Goal: Task Accomplishment & Management: Manage account settings

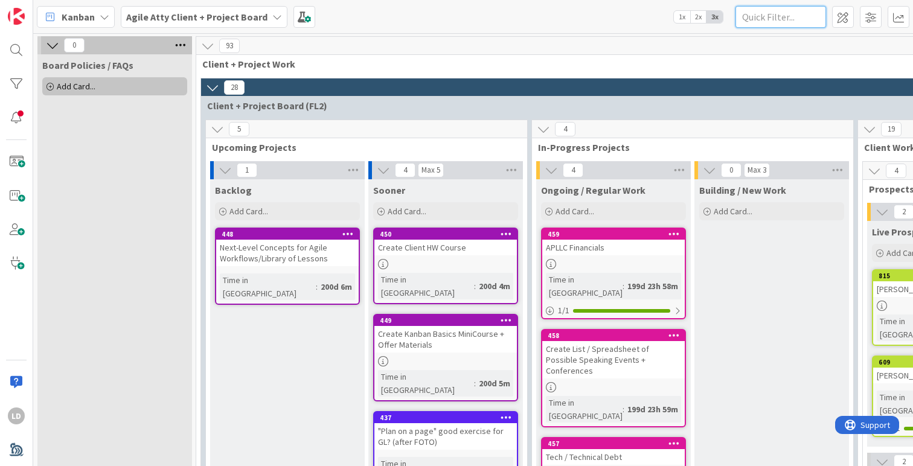
click at [792, 19] on input "text" at bounding box center [780, 17] width 91 height 22
type input "DATE"
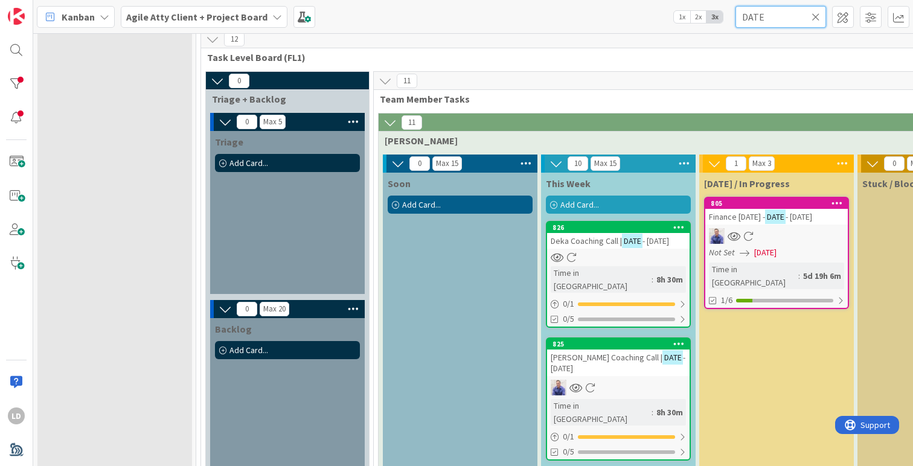
scroll to position [601, 0]
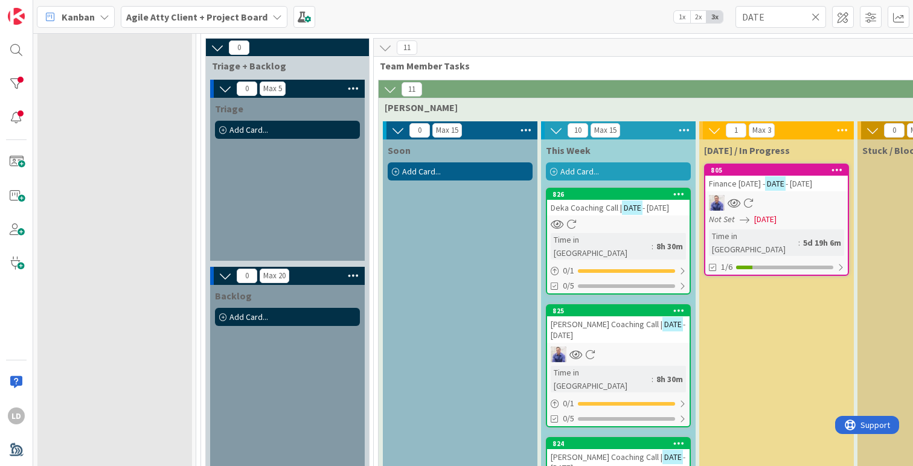
click at [572, 212] on span "Deka Coaching Call |" at bounding box center [586, 207] width 71 height 11
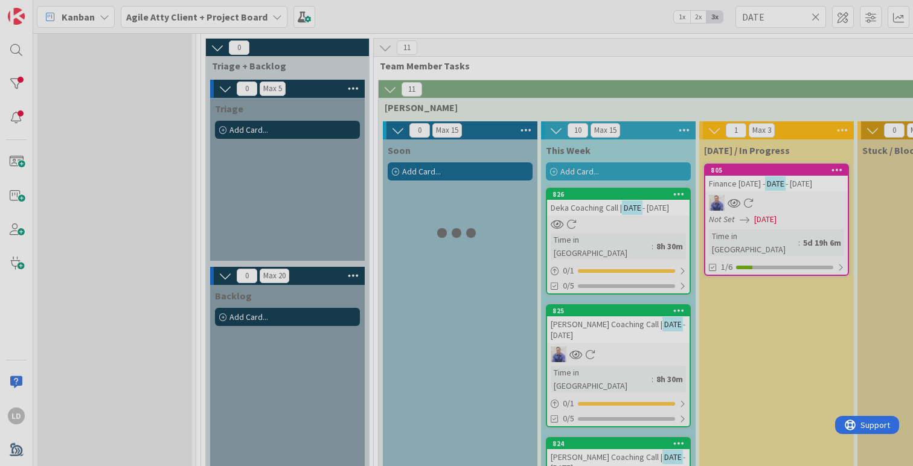
click at [572, 212] on div "0 Board Policies / FAQs Add Card... 12 Client + Project Work 0 Client + Project…" at bounding box center [473, 249] width 880 height 433
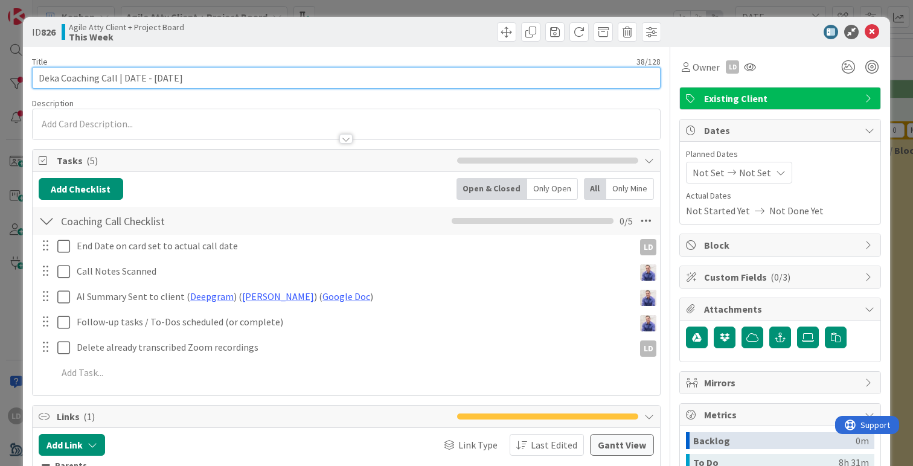
click at [170, 77] on input "Deka Coaching Call | DATE - [DATE]" at bounding box center [346, 78] width 629 height 22
drag, startPoint x: 150, startPoint y: 78, endPoint x: 127, endPoint y: 77, distance: 23.6
click at [127, 77] on input "Deka Coaching Call | DATE - [DATE]" at bounding box center [346, 78] width 629 height 22
type input "Deka Coaching Call | [DATE]"
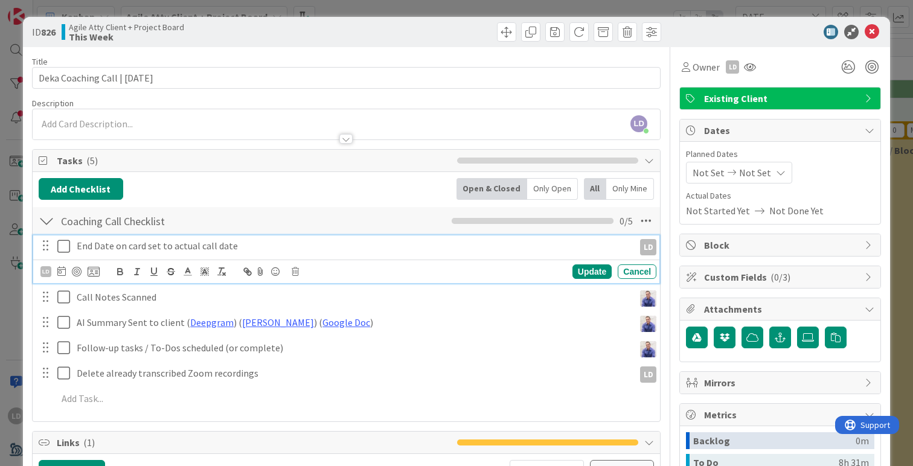
click at [65, 246] on icon at bounding box center [63, 246] width 13 height 14
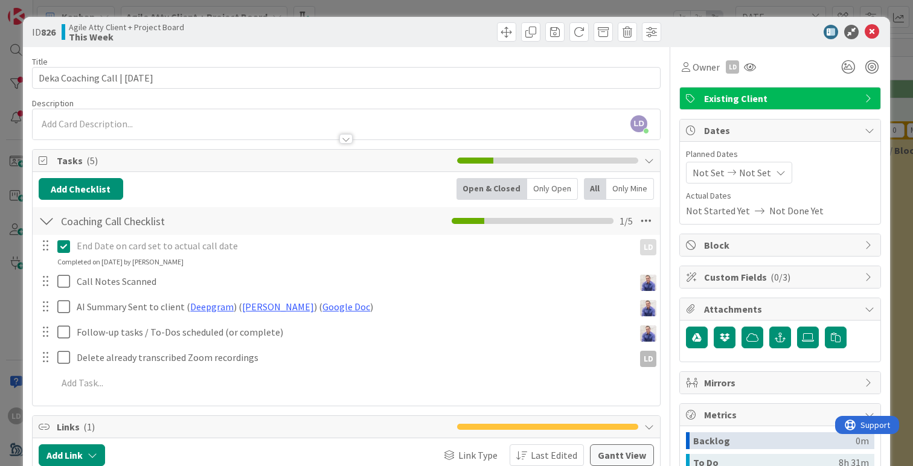
click at [719, 171] on span "Not Set" at bounding box center [709, 172] width 32 height 14
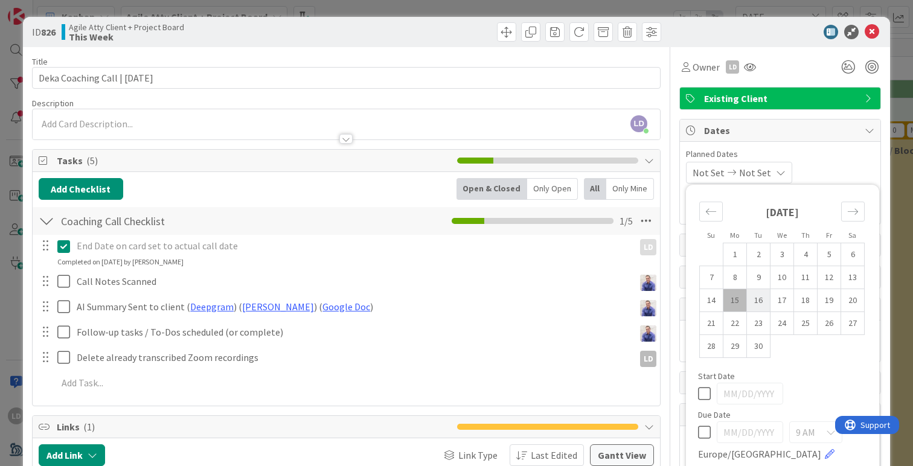
click at [761, 295] on td "16" at bounding box center [759, 300] width 24 height 23
type input "[DATE]"
click at [761, 295] on td "16" at bounding box center [759, 300] width 24 height 23
type input "[DATE]"
click at [870, 28] on icon at bounding box center [872, 32] width 14 height 14
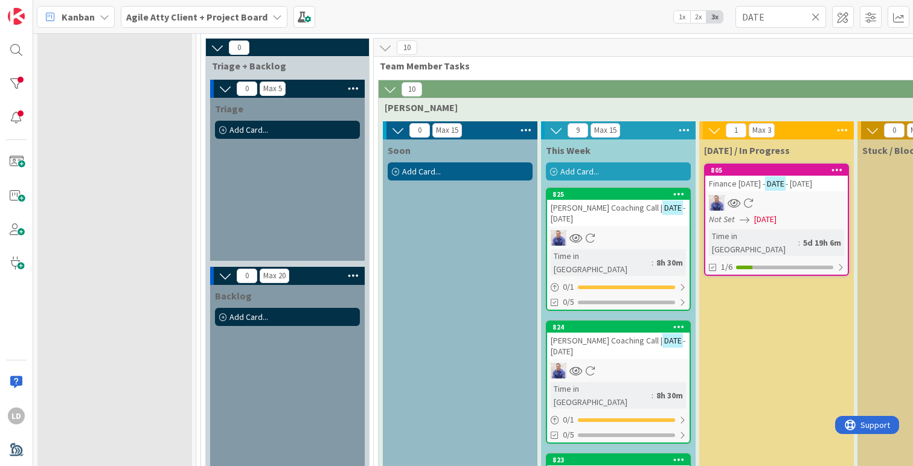
click at [597, 214] on span "- [DATE]" at bounding box center [618, 213] width 135 height 22
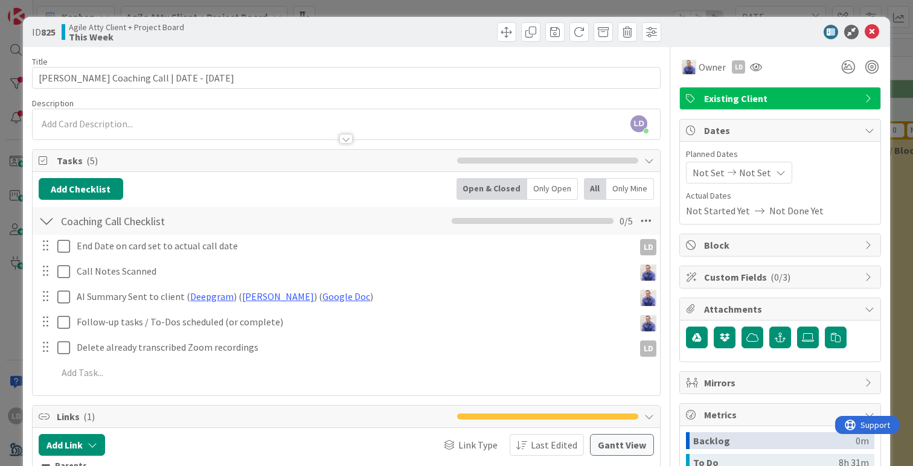
click at [701, 168] on span "Not Set" at bounding box center [709, 172] width 32 height 14
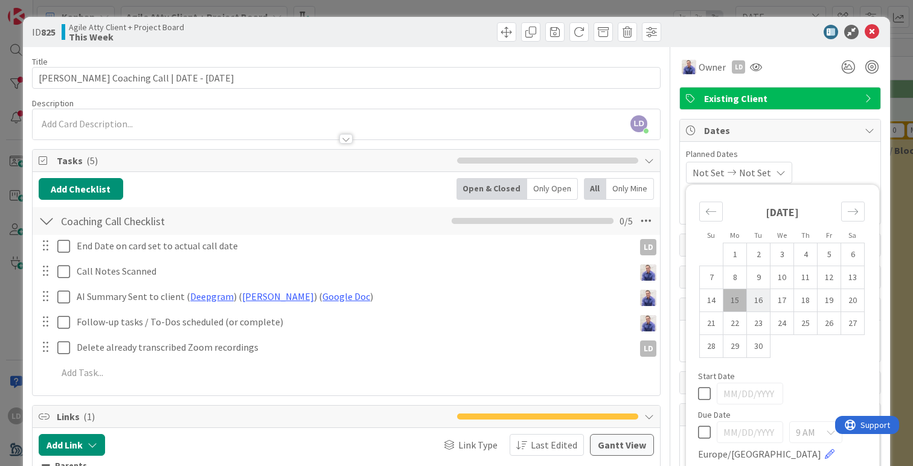
click at [758, 298] on td "16" at bounding box center [759, 300] width 24 height 23
type input "[DATE]"
click at [758, 298] on td "16" at bounding box center [759, 300] width 24 height 23
type input "[DATE]"
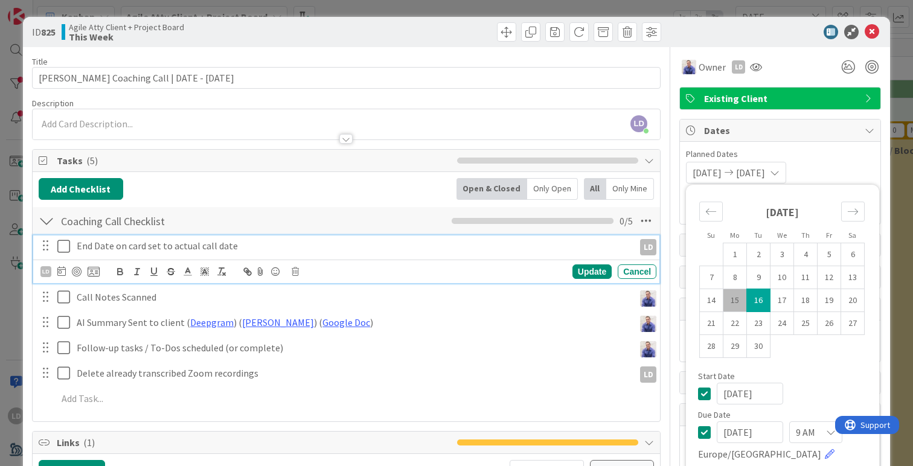
click at [62, 246] on icon at bounding box center [63, 246] width 13 height 14
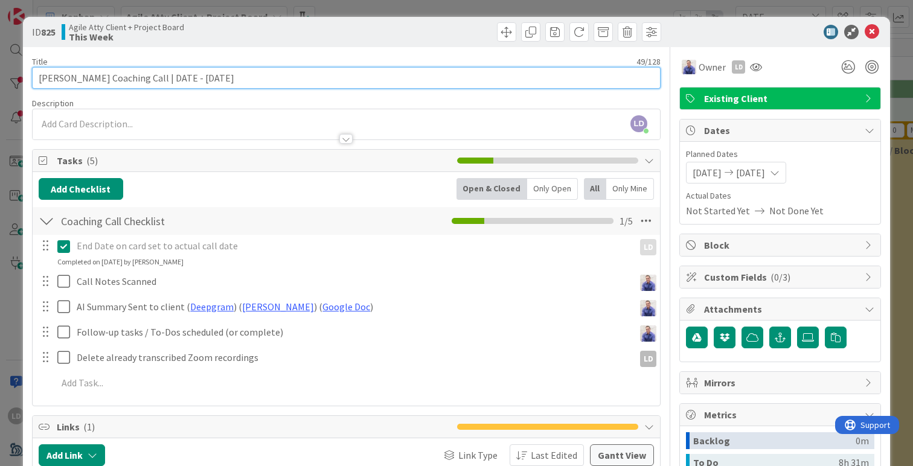
click at [219, 77] on input "[PERSON_NAME] Coaching Call | DATE - [DATE]" at bounding box center [346, 78] width 629 height 22
drag, startPoint x: 200, startPoint y: 76, endPoint x: 181, endPoint y: 71, distance: 19.9
click at [181, 71] on input "[PERSON_NAME] Coaching Call | DATE - [DATE]" at bounding box center [346, 78] width 629 height 22
type input "[PERSON_NAME] Coaching Call | [DATE]"
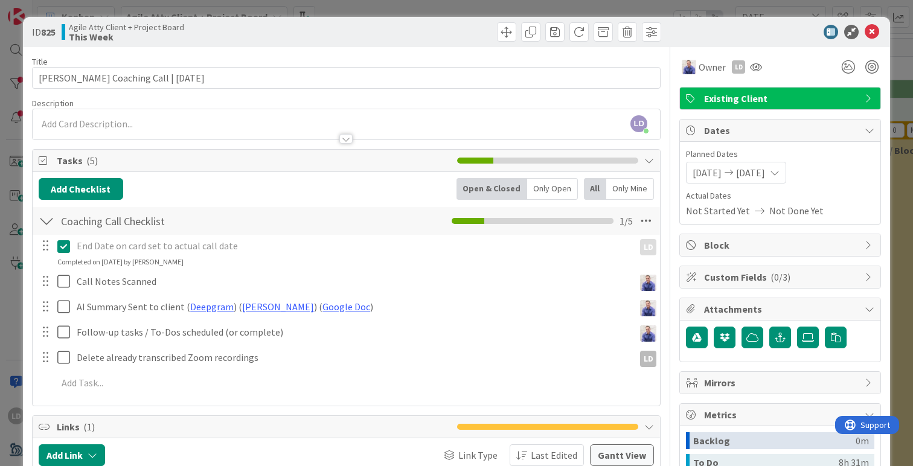
click at [363, 52] on div "Title 42 / 128 [PERSON_NAME] Coaching Call | [DATE] Description [PERSON_NAME] j…" at bounding box center [346, 341] width 629 height 589
click at [874, 34] on icon at bounding box center [872, 32] width 14 height 14
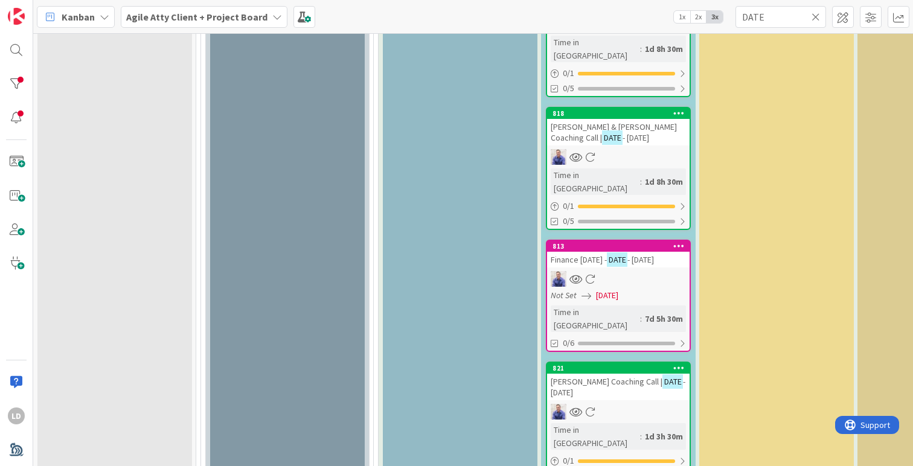
scroll to position [1231, 0]
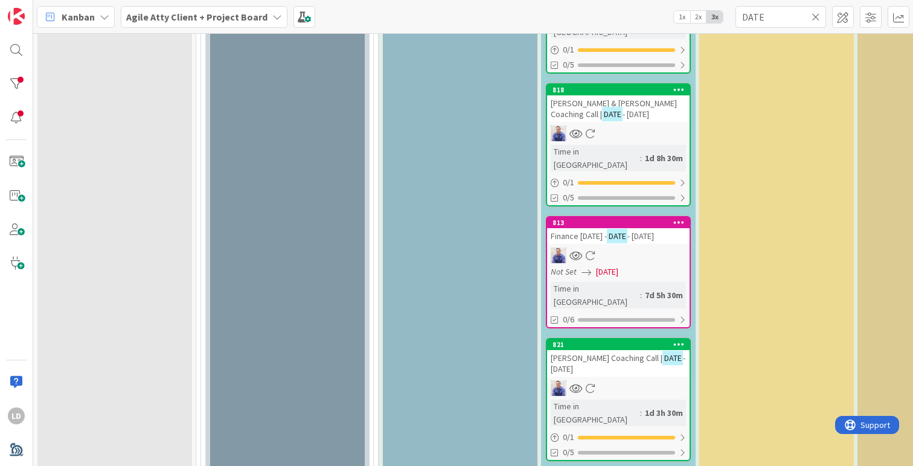
click at [576, 353] on span "[PERSON_NAME] Coaching Call |" at bounding box center [607, 358] width 112 height 11
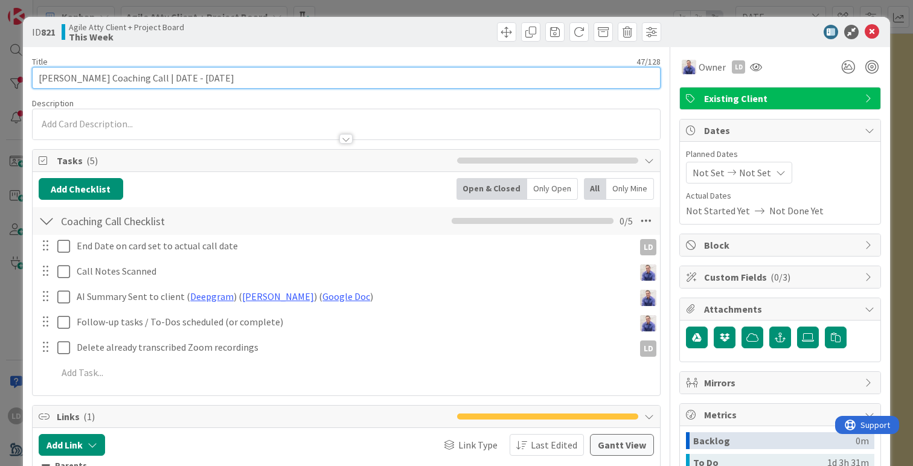
click at [205, 80] on input "[PERSON_NAME] Coaching Call | DATE - [DATE]" at bounding box center [346, 78] width 629 height 22
drag, startPoint x: 183, startPoint y: 82, endPoint x: 162, endPoint y: 80, distance: 21.2
click at [162, 80] on input "[PERSON_NAME] Coaching Call | DATE - [DATE]" at bounding box center [346, 78] width 629 height 22
type input "[PERSON_NAME] Coaching Call | [DATE]"
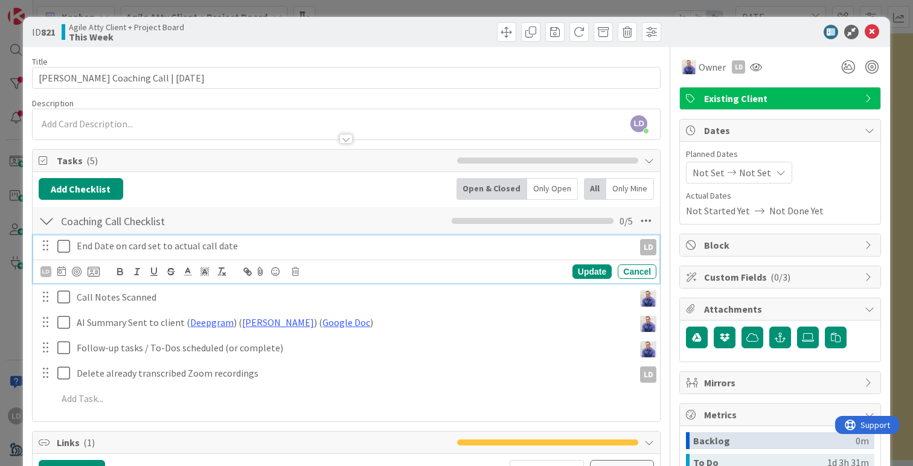
click at [60, 245] on icon at bounding box center [63, 246] width 13 height 14
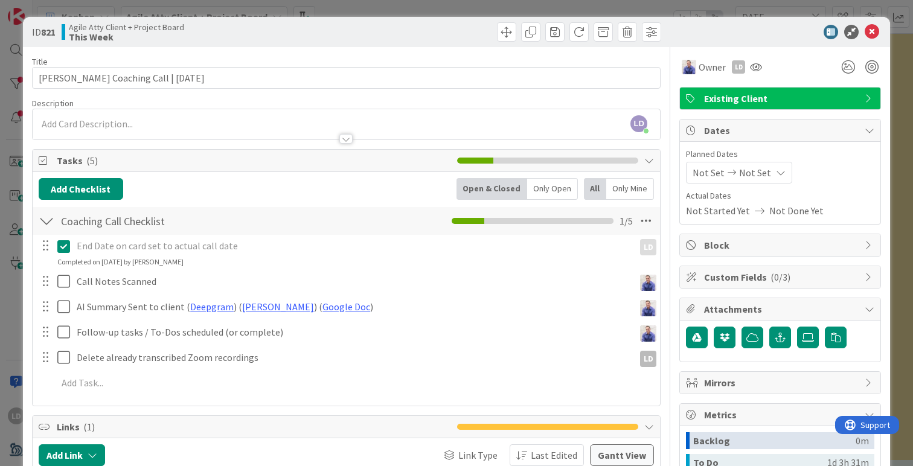
click at [702, 171] on span "Not Set" at bounding box center [709, 172] width 32 height 14
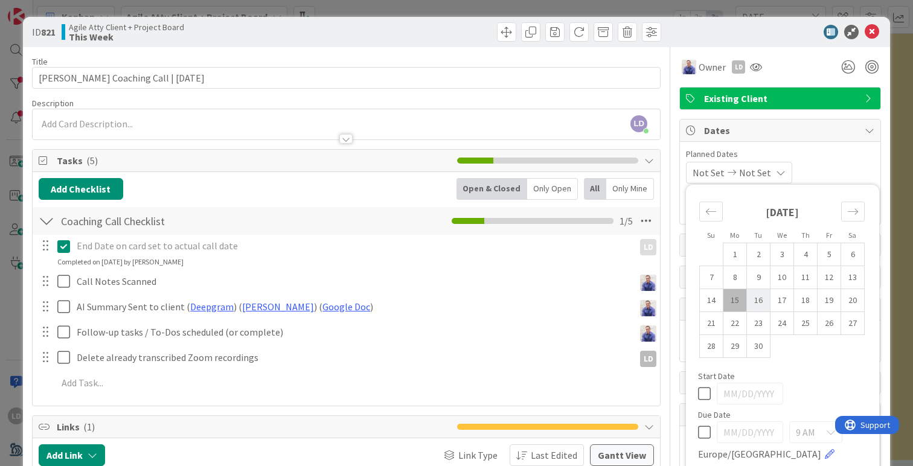
click at [758, 302] on td "16" at bounding box center [759, 300] width 24 height 23
type input "[DATE]"
click at [758, 302] on td "16" at bounding box center [759, 300] width 24 height 23
type input "[DATE]"
click at [868, 34] on icon at bounding box center [872, 32] width 14 height 14
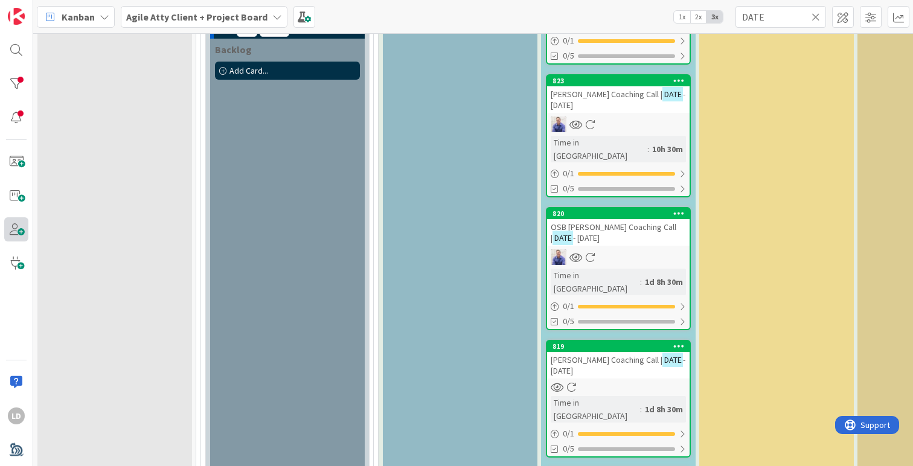
scroll to position [789, 0]
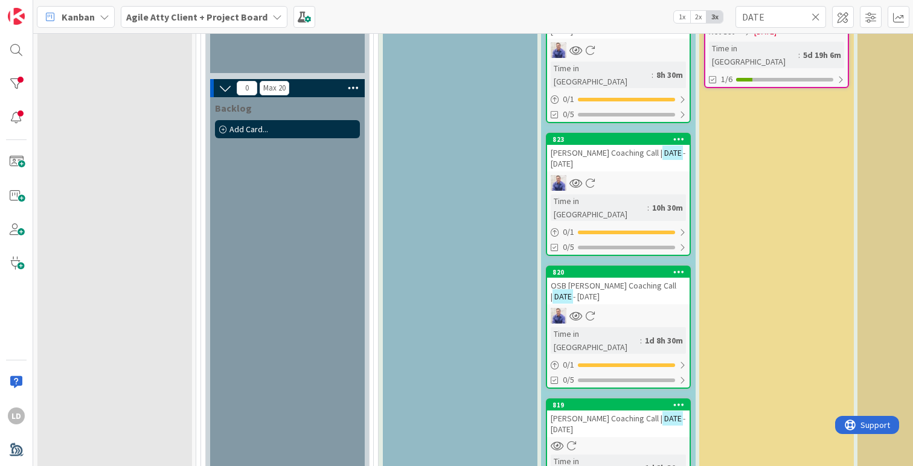
click at [578, 147] on span "[PERSON_NAME] Coaching Call |" at bounding box center [607, 152] width 112 height 11
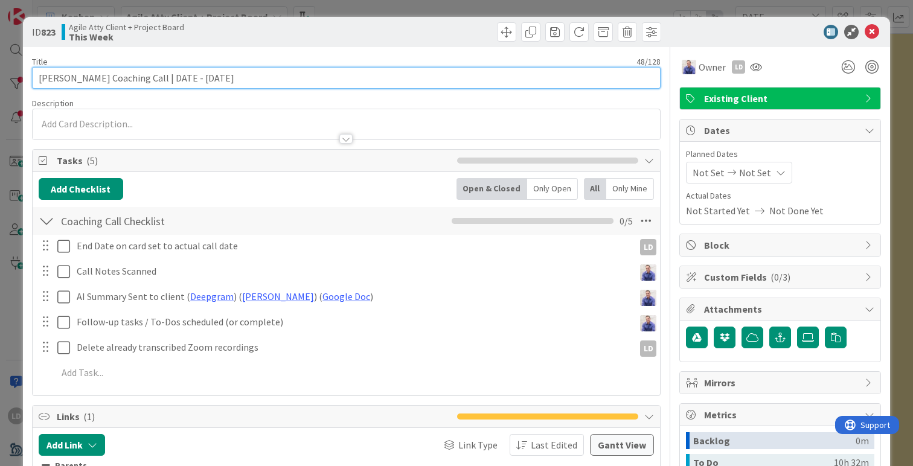
click at [235, 75] on input "[PERSON_NAME] Coaching Call | DATE - [DATE]" at bounding box center [346, 78] width 629 height 22
drag, startPoint x: 190, startPoint y: 78, endPoint x: 173, endPoint y: 78, distance: 16.3
click at [173, 78] on input "[PERSON_NAME] Coaching Call | DATE - [DATE]" at bounding box center [346, 78] width 629 height 22
type input "[PERSON_NAME] Coaching Call | [DATE]"
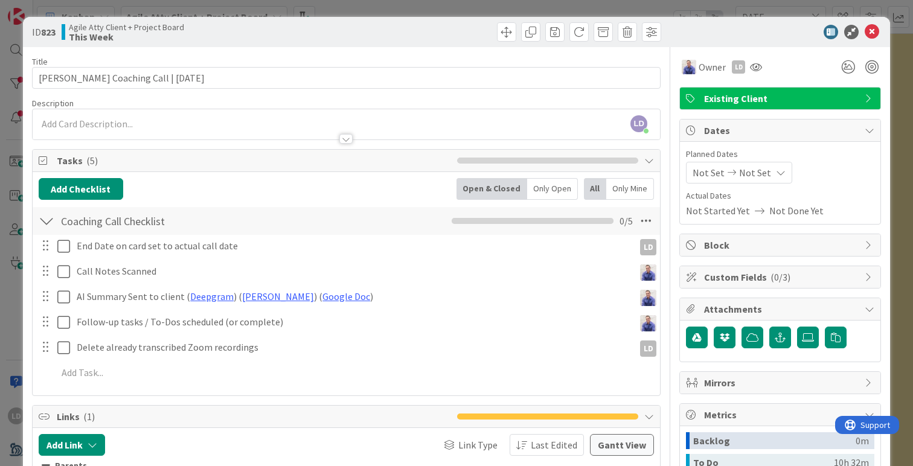
click at [701, 170] on span "Not Set" at bounding box center [709, 172] width 32 height 14
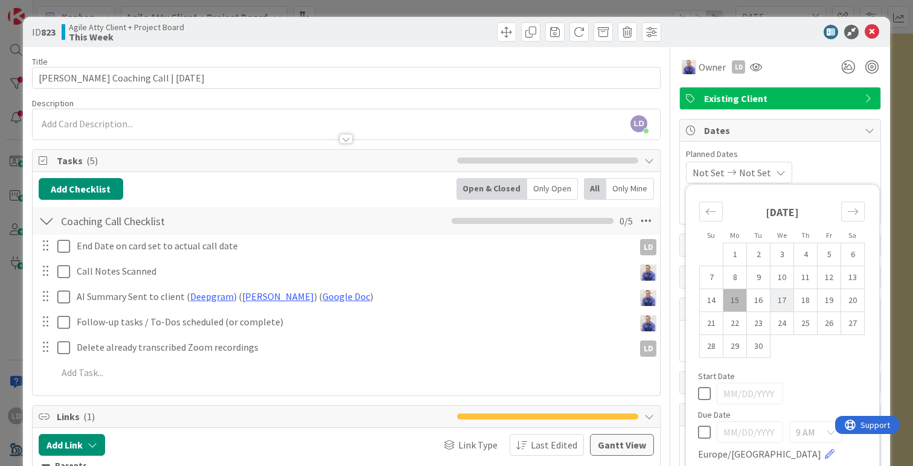
click at [785, 306] on td "17" at bounding box center [782, 300] width 24 height 23
type input "[DATE]"
click at [785, 306] on td "17" at bounding box center [782, 300] width 24 height 23
type input "[DATE]"
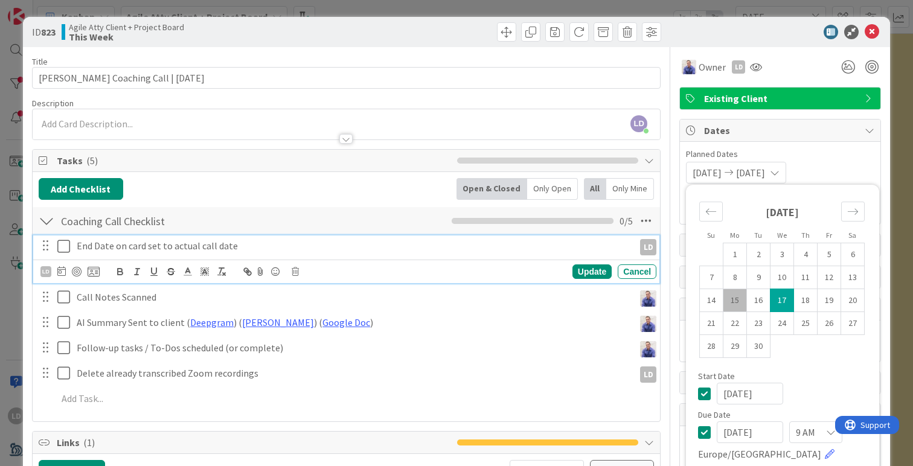
click at [66, 244] on icon at bounding box center [63, 246] width 13 height 14
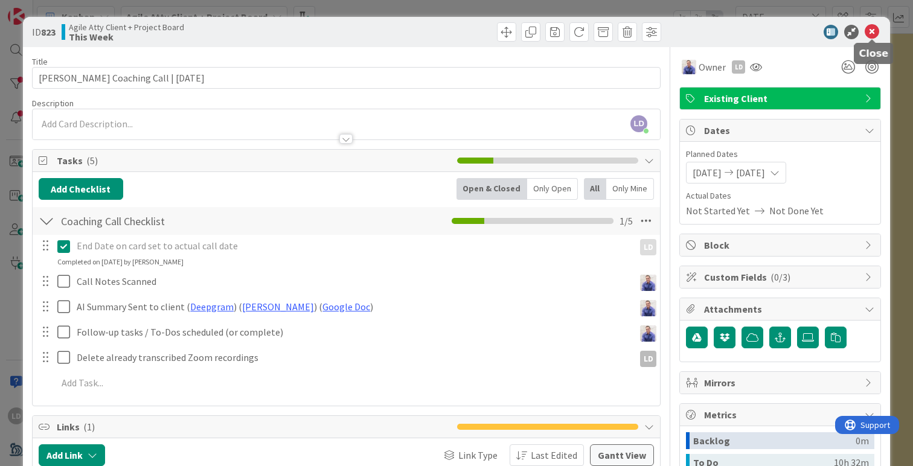
click at [869, 25] on icon at bounding box center [872, 32] width 14 height 14
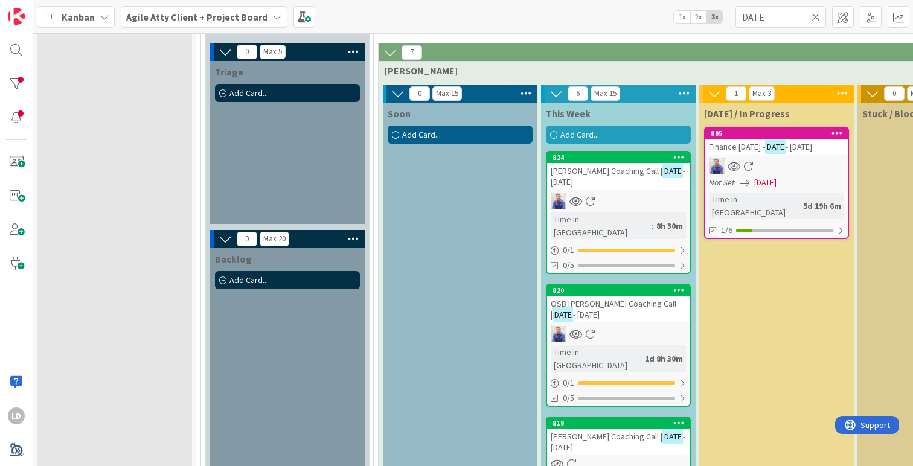
scroll to position [685, 0]
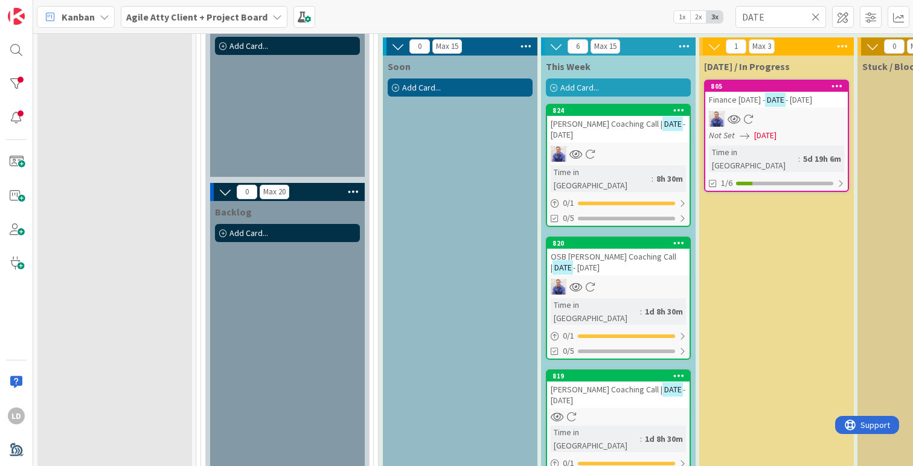
click at [679, 106] on icon at bounding box center [678, 110] width 11 height 8
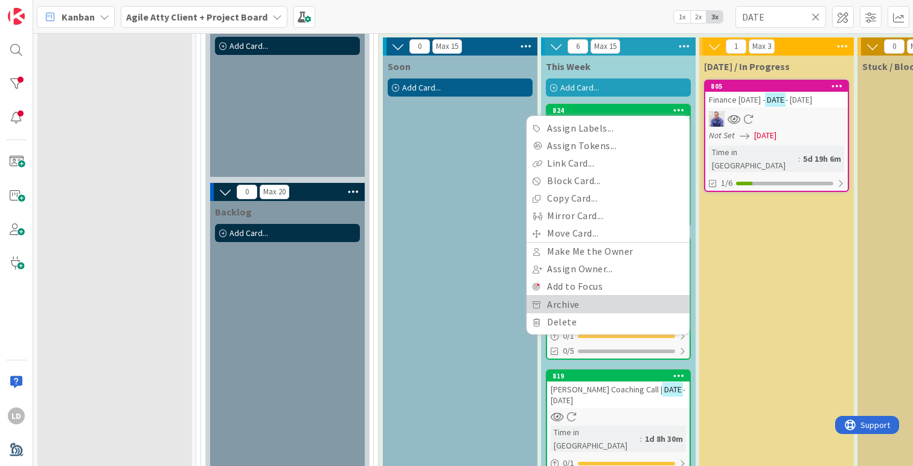
click at [563, 299] on link "Archive" at bounding box center [607, 305] width 163 height 18
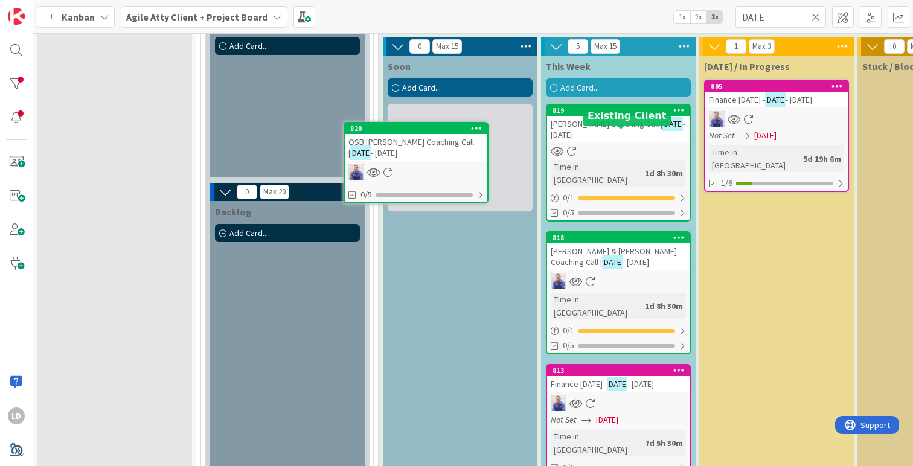
scroll to position [639, 0]
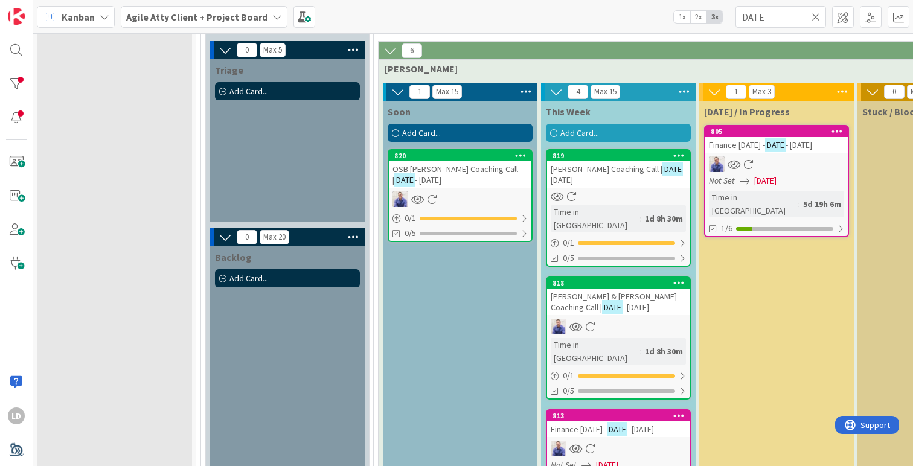
click at [432, 171] on span "OSB [PERSON_NAME] Coaching Call |" at bounding box center [455, 175] width 126 height 22
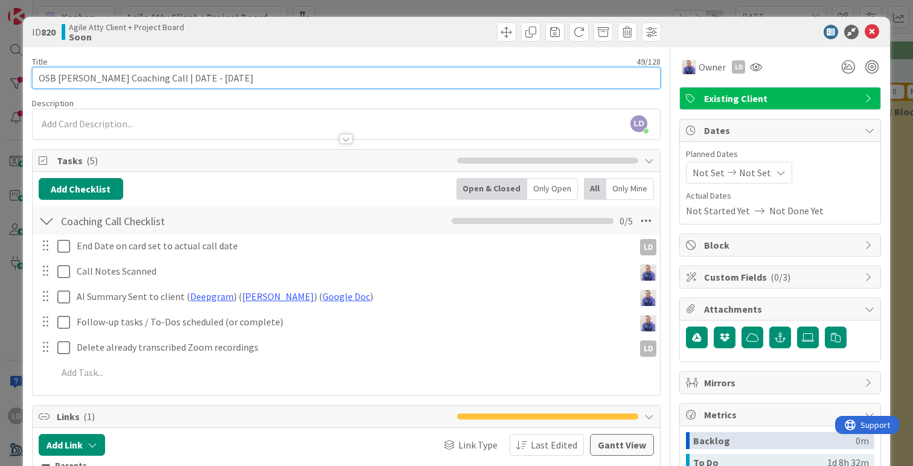
drag, startPoint x: 198, startPoint y: 80, endPoint x: 173, endPoint y: 78, distance: 25.5
click at [173, 78] on input "OSB [PERSON_NAME] Coaching Call | DATE - [DATE]" at bounding box center [346, 78] width 629 height 22
click at [131, 80] on input "OSB [PERSON_NAME] Coaching Call | [DATE]" at bounding box center [346, 78] width 629 height 22
click at [229, 79] on input "OSB [PERSON_NAME] Meet re Admissions Call | [DATE]" at bounding box center [346, 78] width 629 height 22
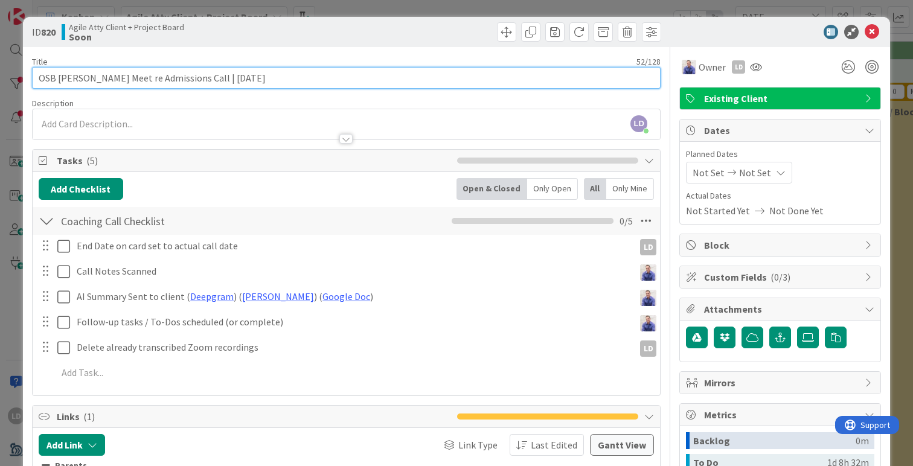
type input "OSB [PERSON_NAME] Meet re Admissions Call | [DATE]"
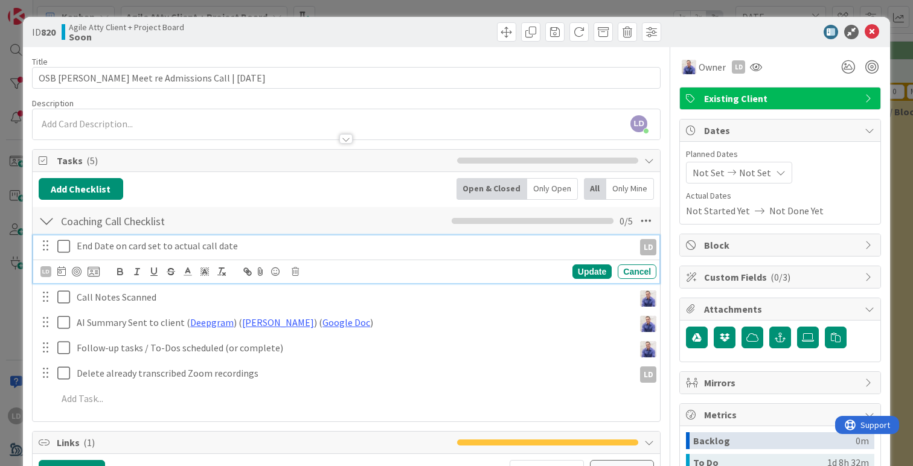
click at [65, 242] on icon at bounding box center [63, 246] width 13 height 14
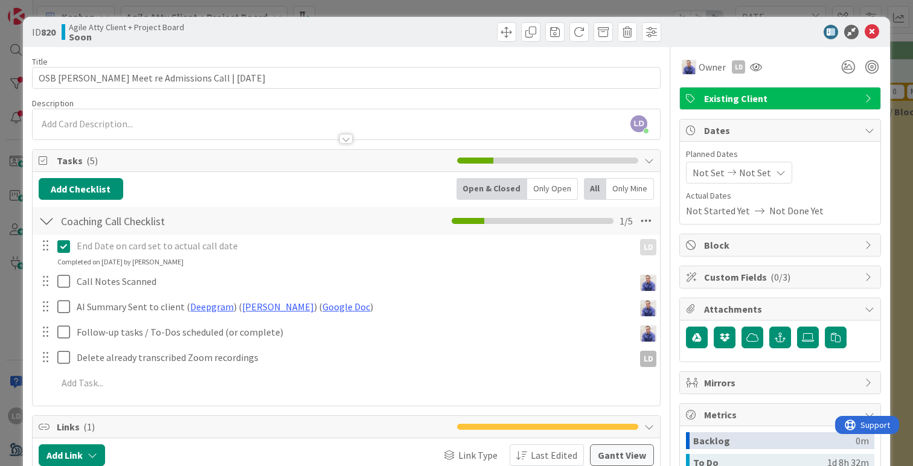
click at [711, 170] on span "Not Set" at bounding box center [709, 172] width 32 height 14
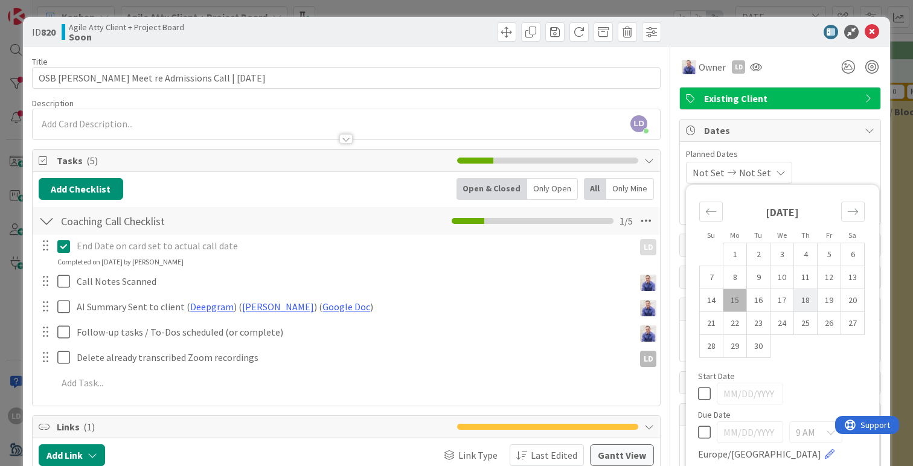
click at [801, 299] on td "18" at bounding box center [806, 300] width 24 height 23
type input "[DATE]"
click at [801, 299] on td "18" at bounding box center [806, 300] width 24 height 23
type input "[DATE]"
click at [872, 30] on icon at bounding box center [872, 32] width 14 height 14
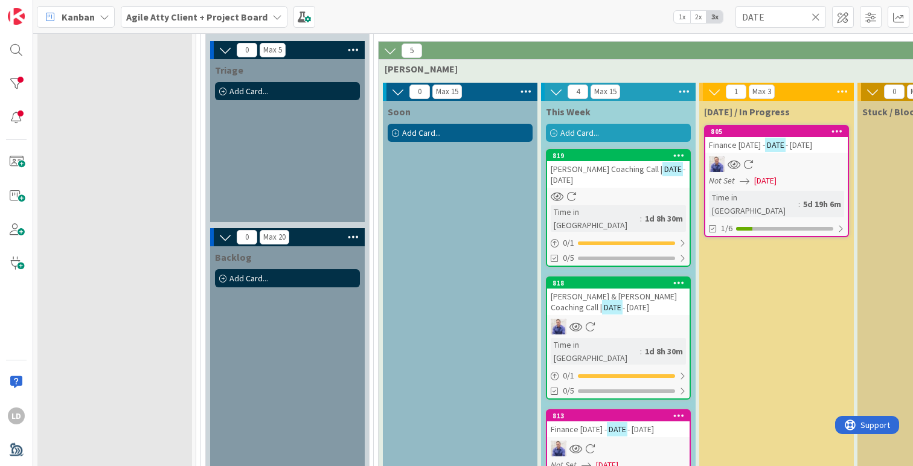
click at [586, 176] on span "- [DATE]" at bounding box center [618, 175] width 135 height 22
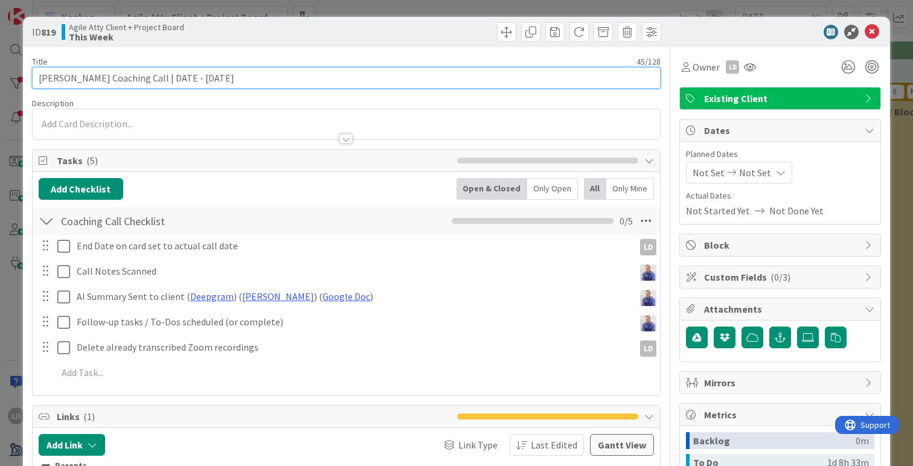
click at [206, 72] on input "[PERSON_NAME] Coaching Call | DATE - [DATE]" at bounding box center [346, 78] width 629 height 22
click at [182, 77] on input "[PERSON_NAME] Coaching Call | DATE - [DATE]" at bounding box center [346, 78] width 629 height 22
type input "[PERSON_NAME] Coaching Call | [DATE]"
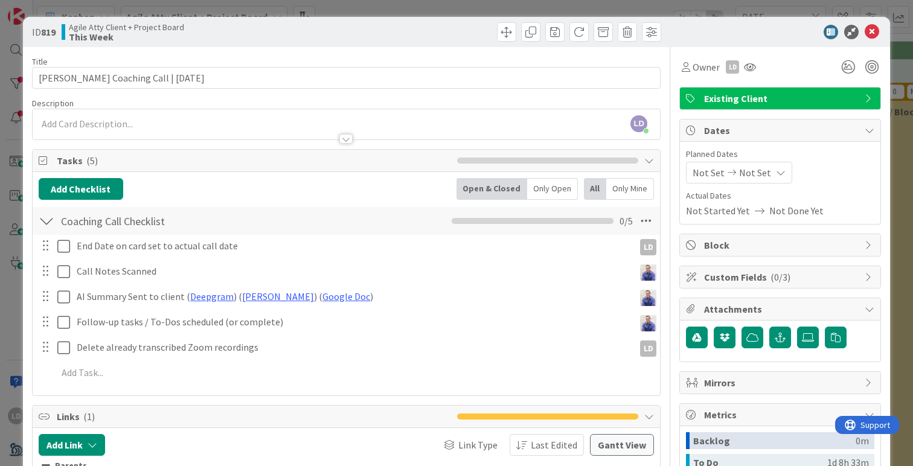
click at [702, 173] on span "Not Set" at bounding box center [709, 172] width 32 height 14
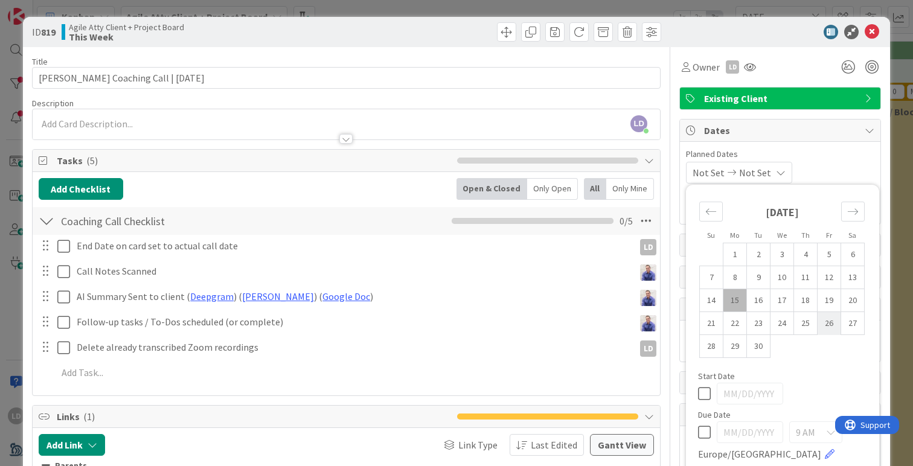
click at [830, 322] on td "26" at bounding box center [829, 323] width 24 height 23
type input "[DATE]"
click at [830, 322] on td "26" at bounding box center [829, 323] width 24 height 23
type input "[DATE]"
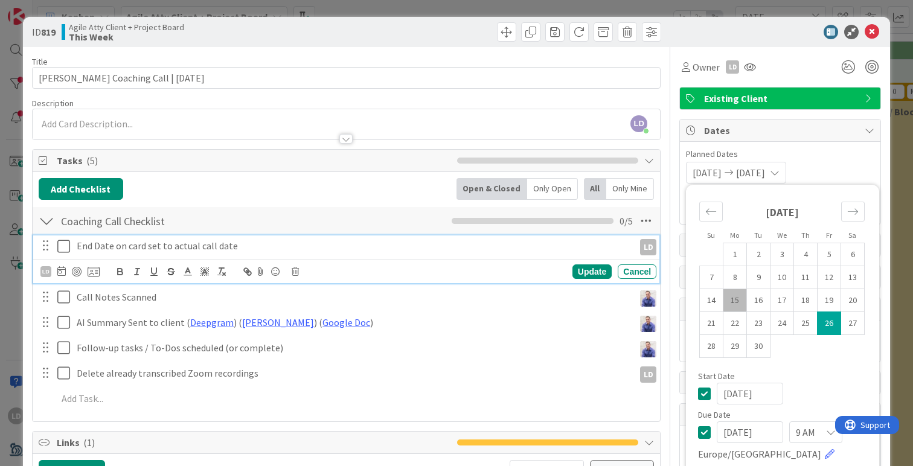
click at [65, 247] on icon at bounding box center [63, 246] width 13 height 14
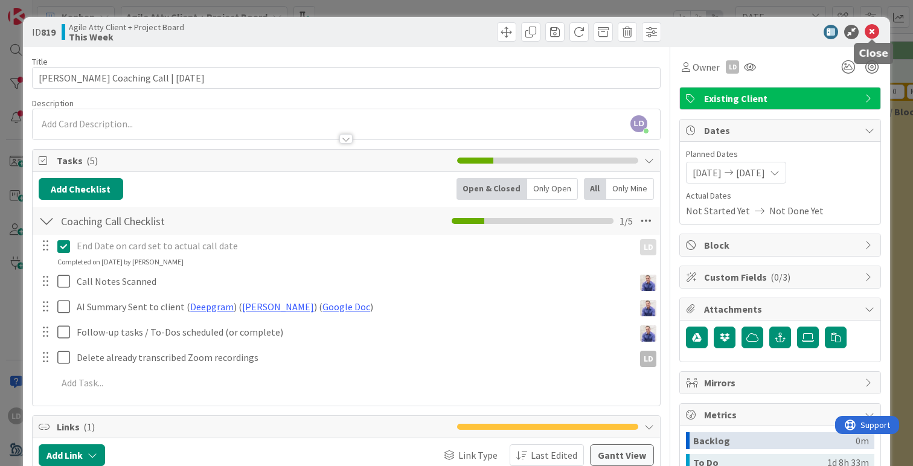
click at [872, 29] on icon at bounding box center [872, 32] width 14 height 14
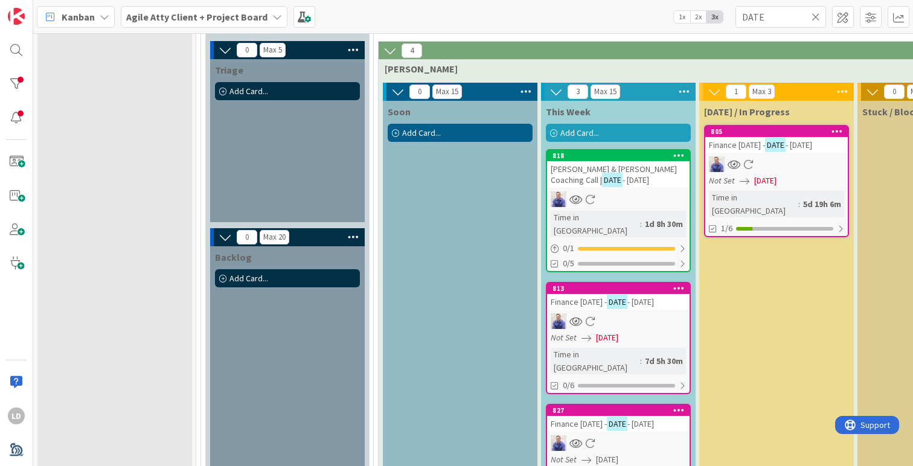
click at [613, 169] on span "[PERSON_NAME] & [PERSON_NAME] Coaching Call |" at bounding box center [614, 175] width 126 height 22
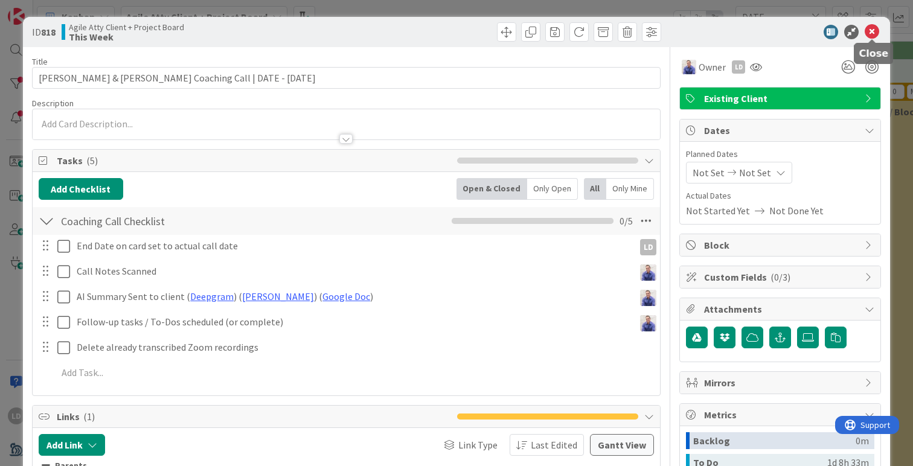
click at [869, 28] on icon at bounding box center [872, 32] width 14 height 14
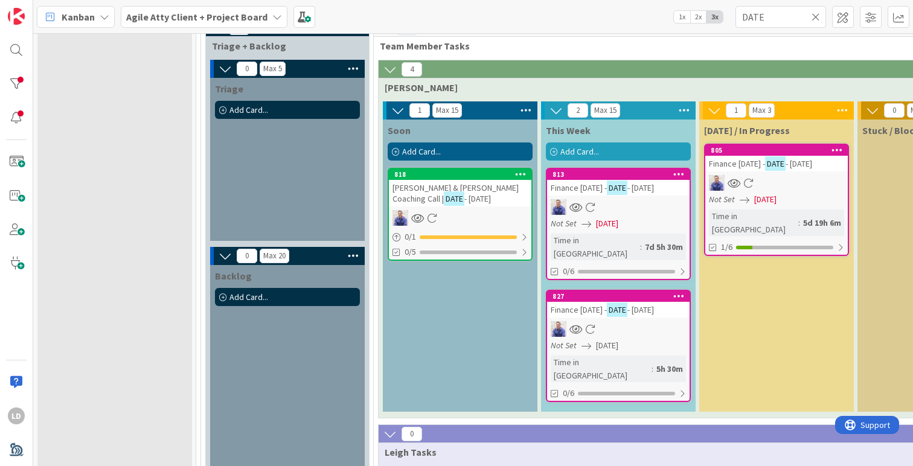
click at [427, 193] on span "[PERSON_NAME] & [PERSON_NAME] Coaching Call |" at bounding box center [455, 193] width 126 height 22
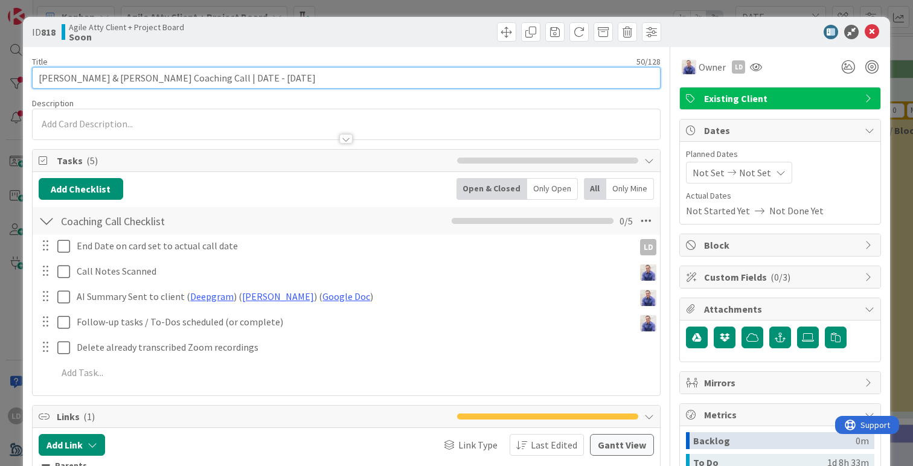
click at [217, 77] on input "[PERSON_NAME] & [PERSON_NAME] Coaching Call | DATE - [DATE]" at bounding box center [346, 78] width 629 height 22
click at [199, 77] on input "[PERSON_NAME] & [PERSON_NAME] Coaching Call | DATE - [DATE]" at bounding box center [346, 78] width 629 height 22
type input "[PERSON_NAME] & [PERSON_NAME] Coaching Call | [DATE]"
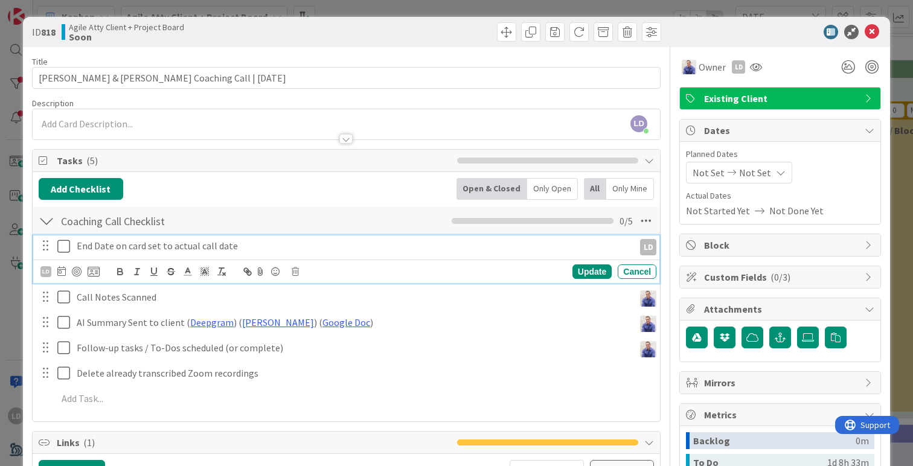
click at [62, 249] on icon at bounding box center [63, 246] width 13 height 14
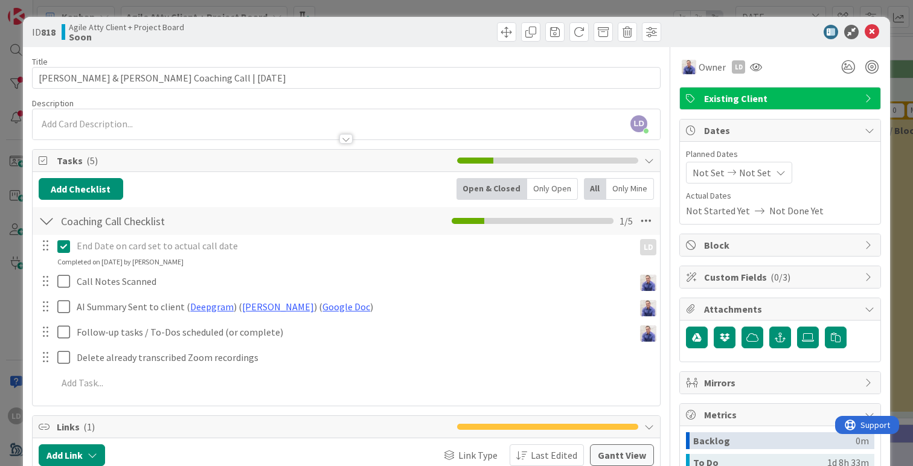
click at [703, 179] on span "Not Set" at bounding box center [709, 172] width 32 height 14
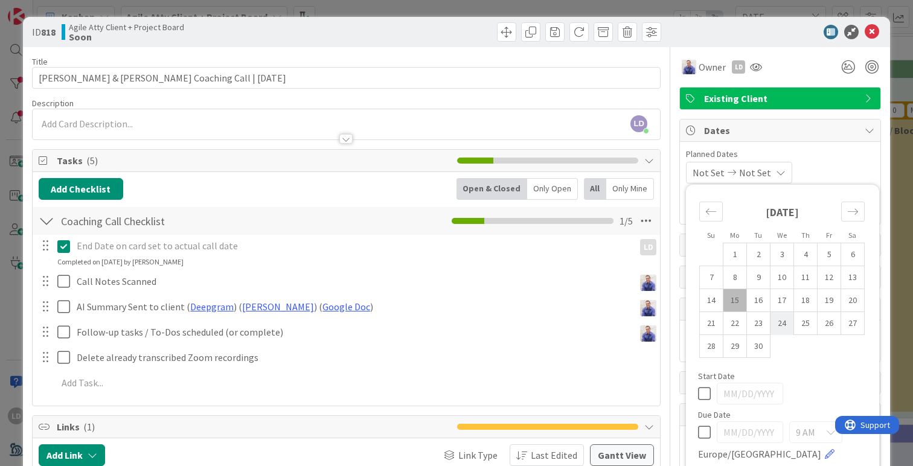
click at [781, 323] on td "24" at bounding box center [782, 323] width 24 height 23
type input "[DATE]"
click at [781, 323] on td "24" at bounding box center [782, 323] width 24 height 23
type input "[DATE]"
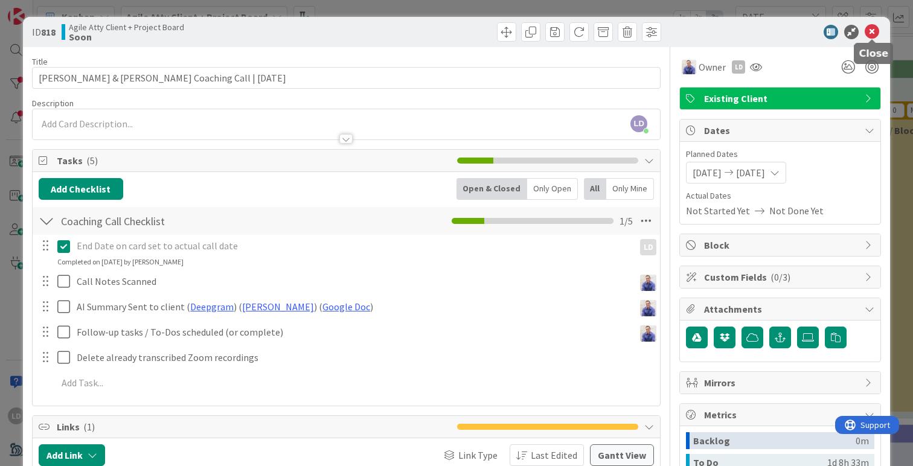
click at [875, 31] on icon at bounding box center [872, 32] width 14 height 14
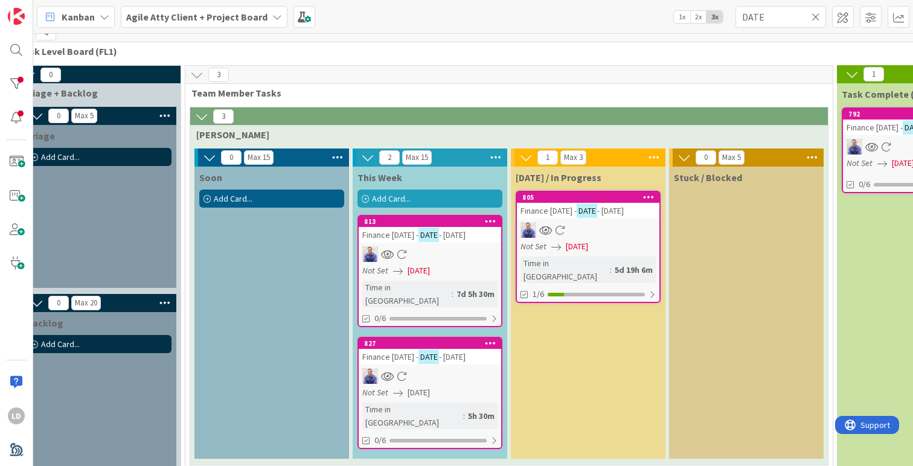
scroll to position [574, 0]
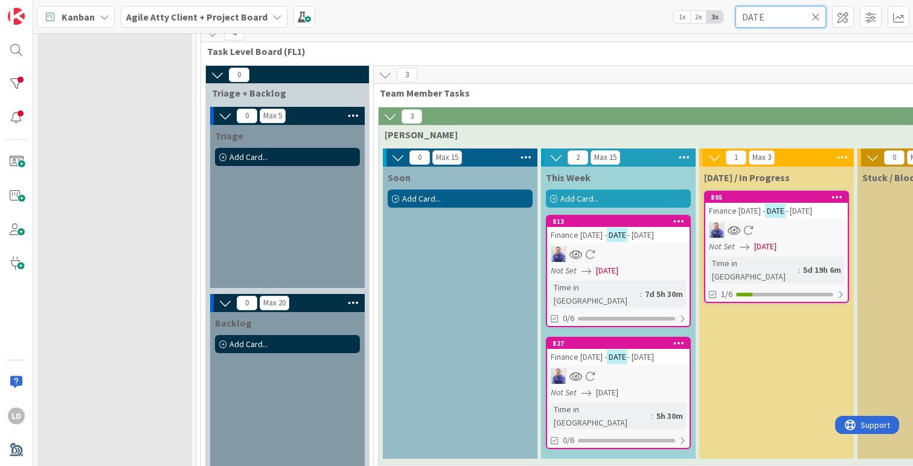
click at [820, 18] on input "DATE" at bounding box center [780, 17] width 91 height 22
click at [815, 19] on icon at bounding box center [815, 16] width 8 height 11
